Goal: Task Accomplishment & Management: Manage account settings

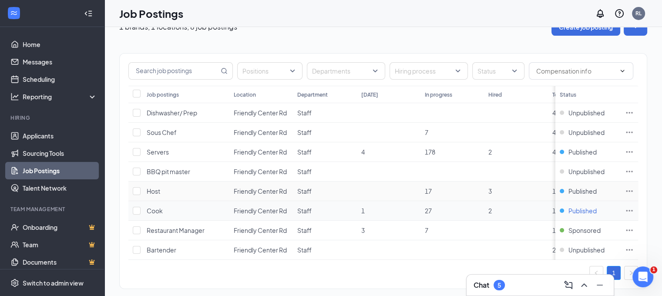
scroll to position [37, 0]
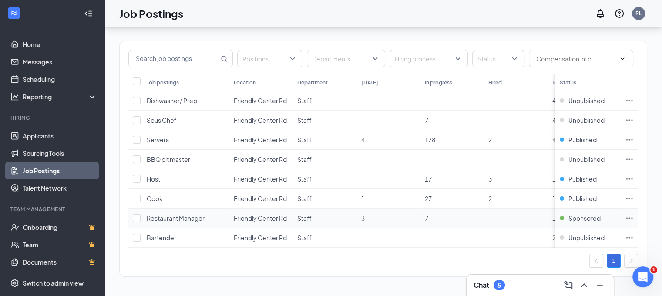
click at [634, 214] on icon "Ellipses" at bounding box center [629, 218] width 9 height 9
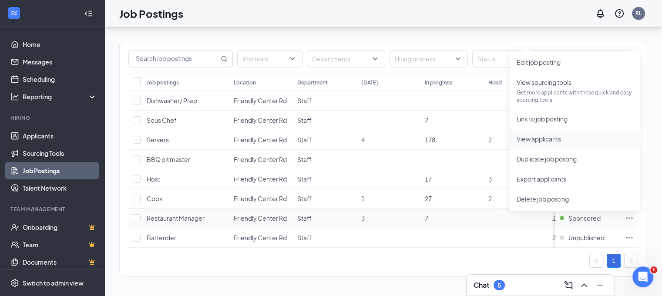
click at [526, 135] on span "View applicants" at bounding box center [538, 139] width 44 height 8
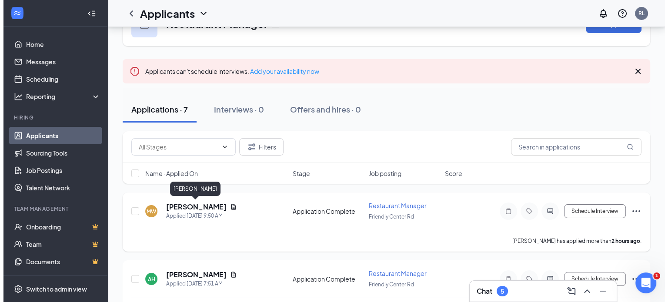
scroll to position [87, 0]
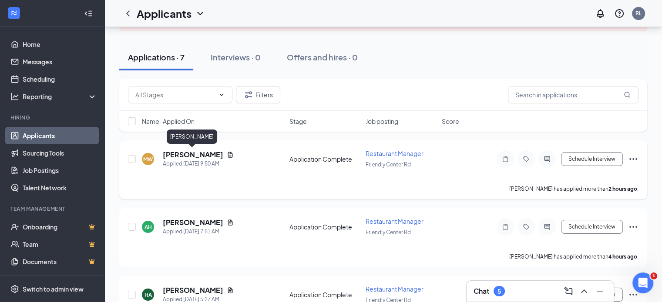
click at [185, 154] on h5 "[PERSON_NAME]" at bounding box center [193, 155] width 60 height 10
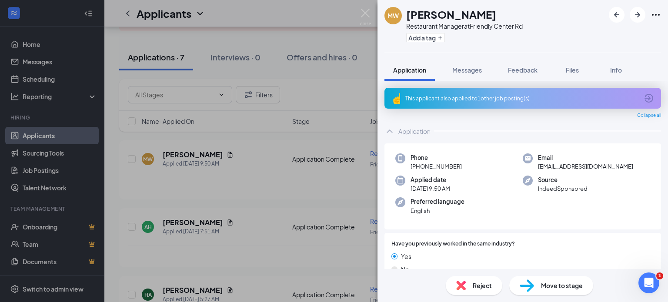
click at [480, 287] on span "Reject" at bounding box center [482, 286] width 19 height 10
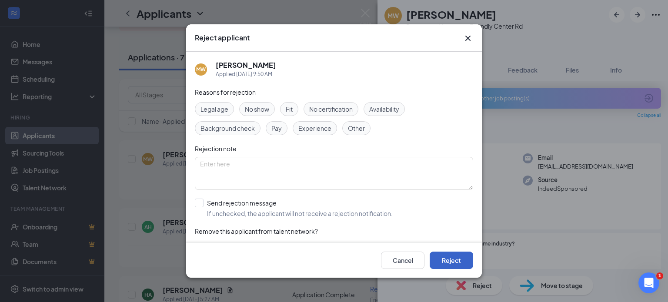
click at [468, 261] on button "Reject" at bounding box center [452, 260] width 44 height 17
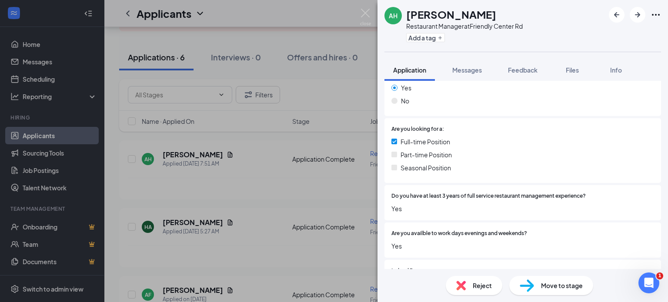
scroll to position [218, 0]
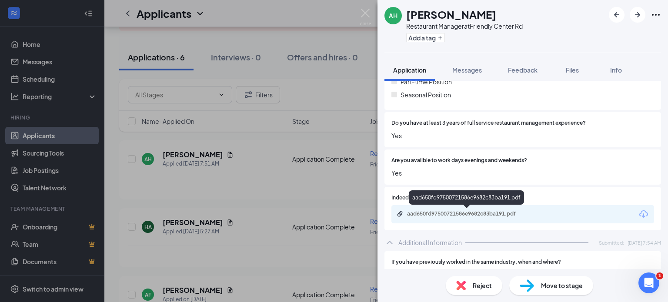
click at [495, 216] on div "aad650fd97500721586e9682c83ba191.pdf" at bounding box center [468, 214] width 122 height 7
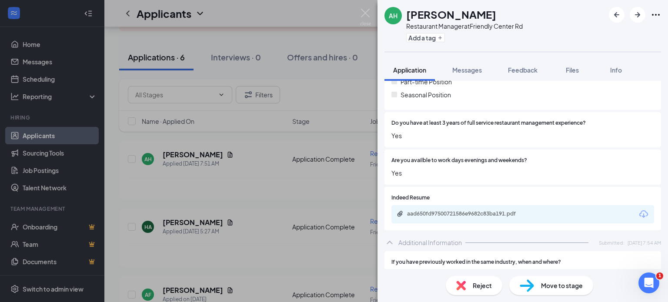
click at [473, 288] on span "Reject" at bounding box center [482, 286] width 19 height 10
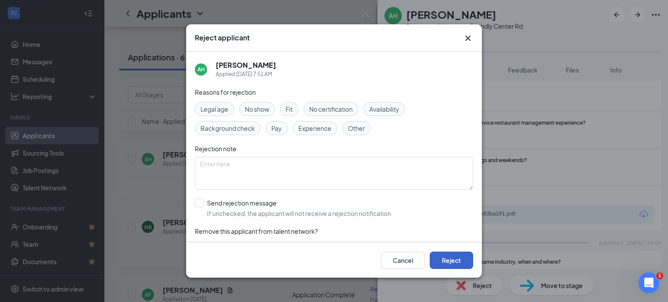
click at [463, 260] on button "Reject" at bounding box center [452, 260] width 44 height 17
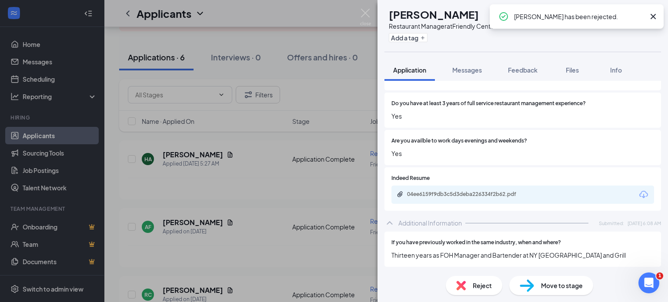
scroll to position [261, 0]
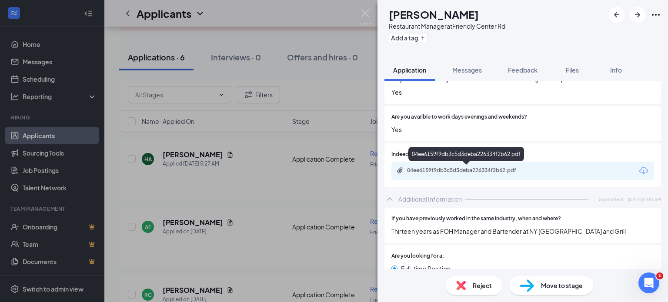
click at [487, 169] on div "04ee6159f9db3c5d3deba226334f2b62.pdf" at bounding box center [468, 170] width 122 height 7
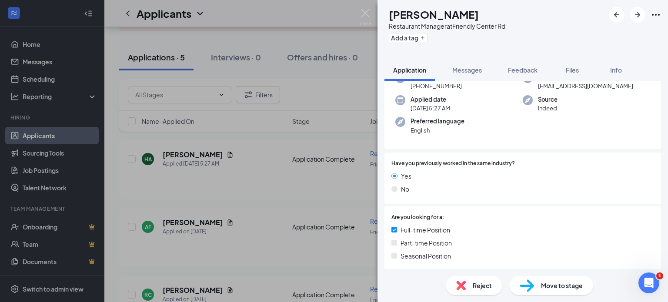
scroll to position [44, 0]
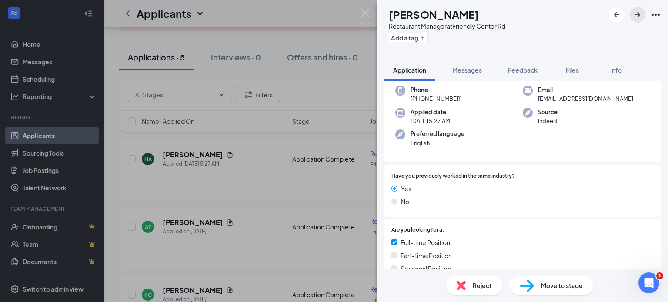
click at [640, 16] on icon "ArrowRight" at bounding box center [638, 15] width 10 height 10
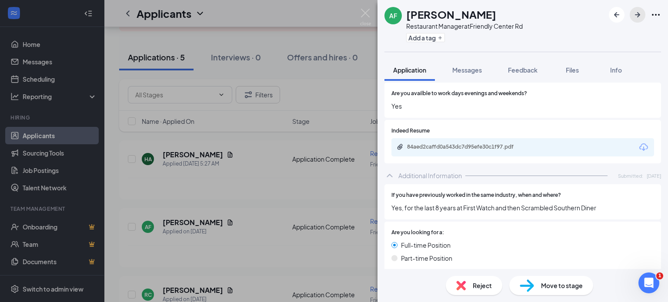
scroll to position [305, 0]
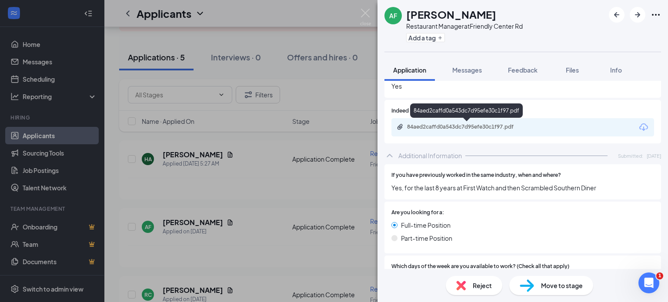
click at [472, 128] on div "84aed2caffd0a543dc7d95efe30c1f97.pdf" at bounding box center [468, 127] width 122 height 7
click at [640, 17] on icon "ArrowRight" at bounding box center [638, 15] width 10 height 10
